Goal: Transaction & Acquisition: Purchase product/service

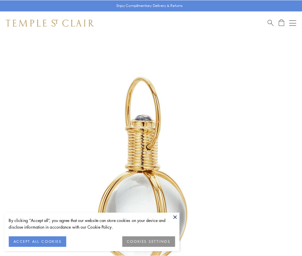
scroll to position [150, 0]
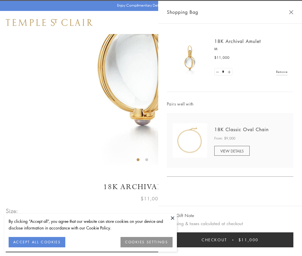
click at [230, 240] on button "Checkout $11,000" at bounding box center [230, 239] width 127 height 15
